Goal: Information Seeking & Learning: Learn about a topic

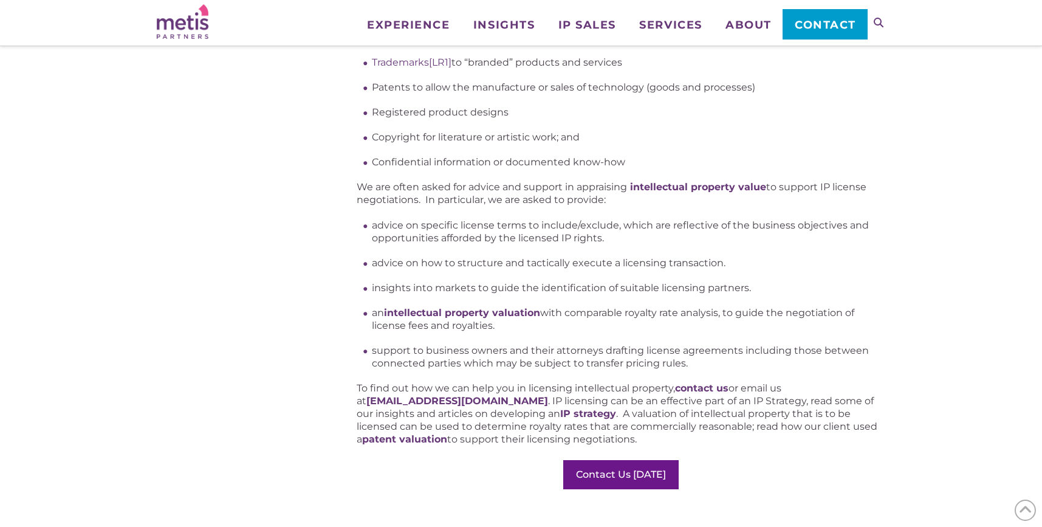
scroll to position [1071, 0]
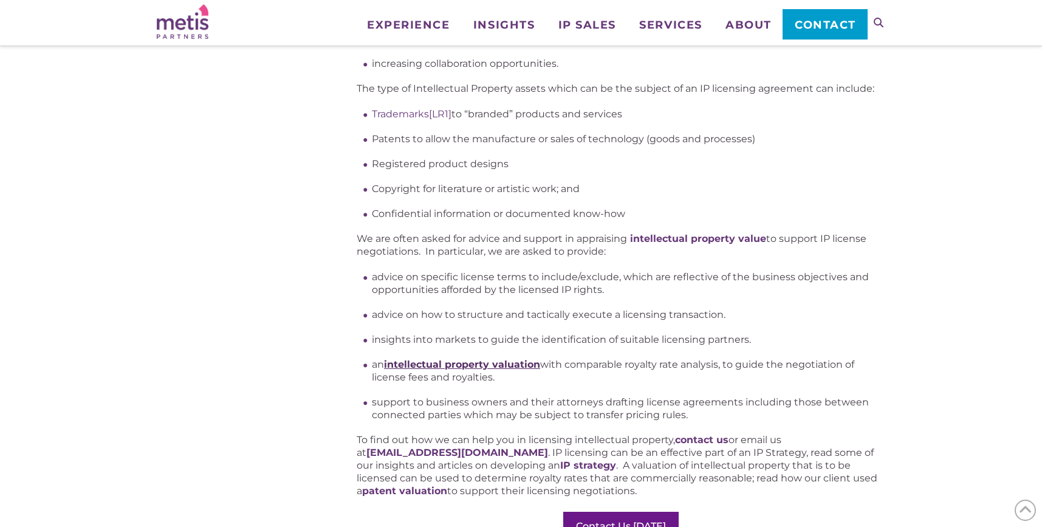
click at [479, 361] on strong "intellectual property valuation" at bounding box center [462, 365] width 156 height 12
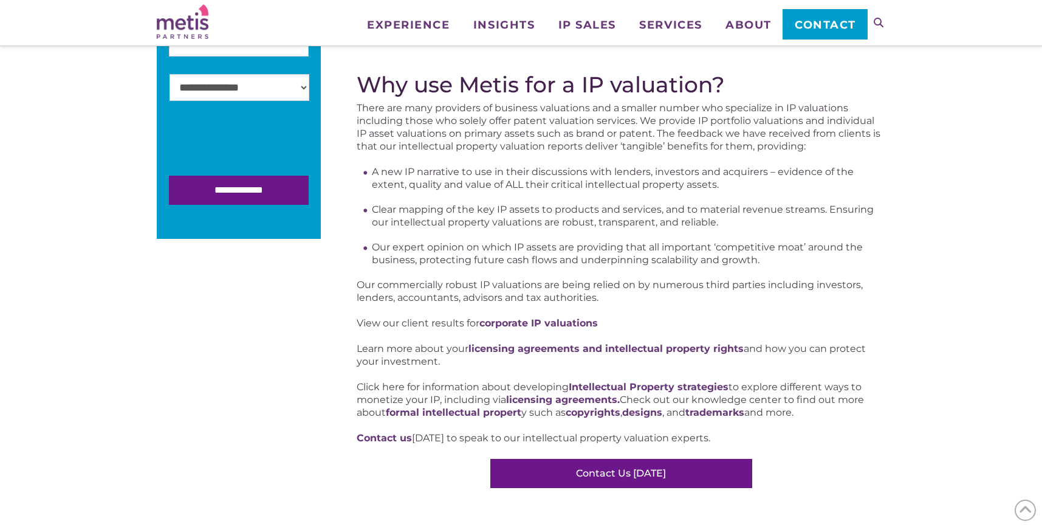
scroll to position [474, 0]
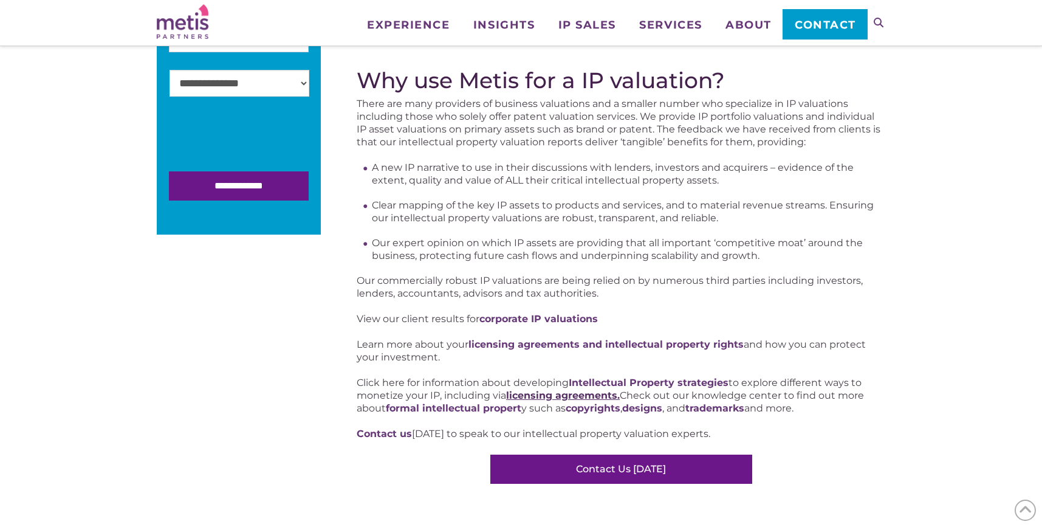
click at [544, 396] on strong "licensing agreements." at bounding box center [563, 396] width 114 height 12
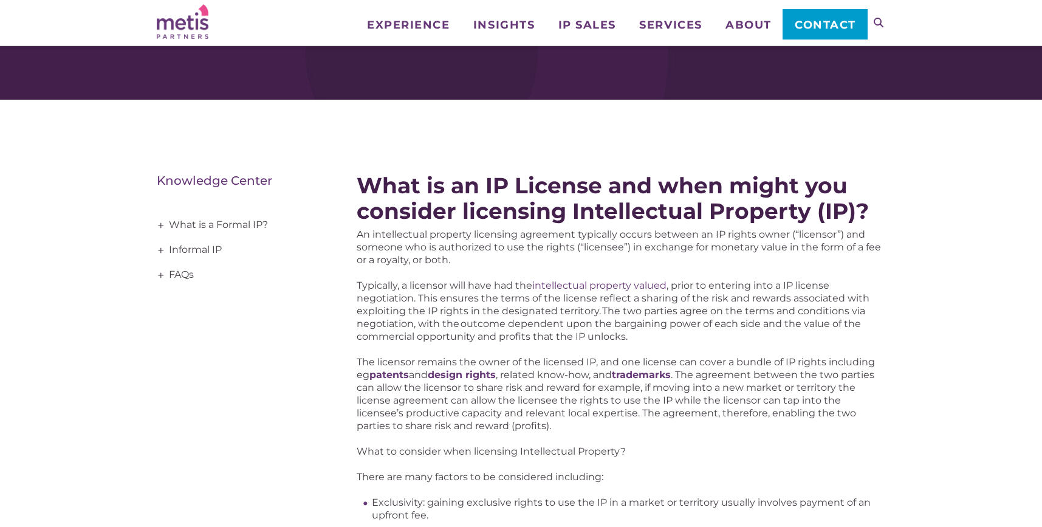
scroll to position [76, 0]
